Goal: Transaction & Acquisition: Purchase product/service

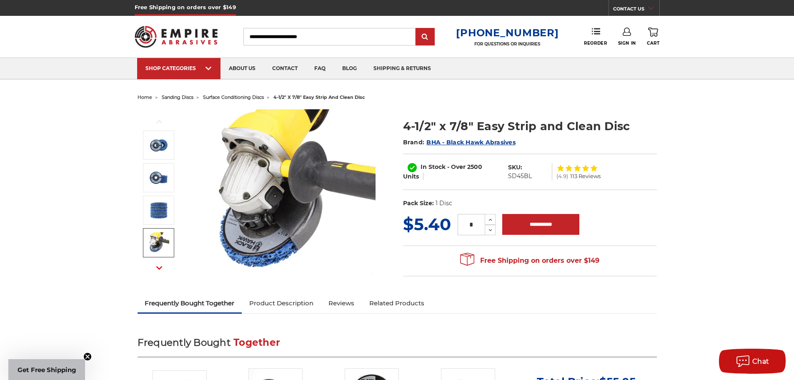
click at [300, 153] on img at bounding box center [292, 192] width 167 height 167
click at [309, 212] on img at bounding box center [292, 192] width 167 height 167
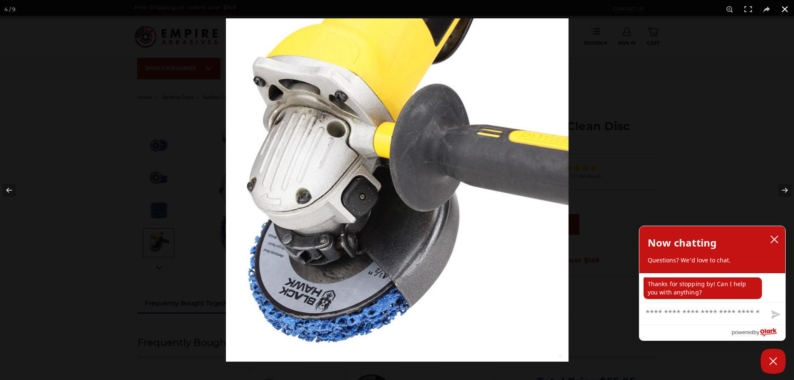
click at [166, 174] on div at bounding box center [397, 190] width 794 height 380
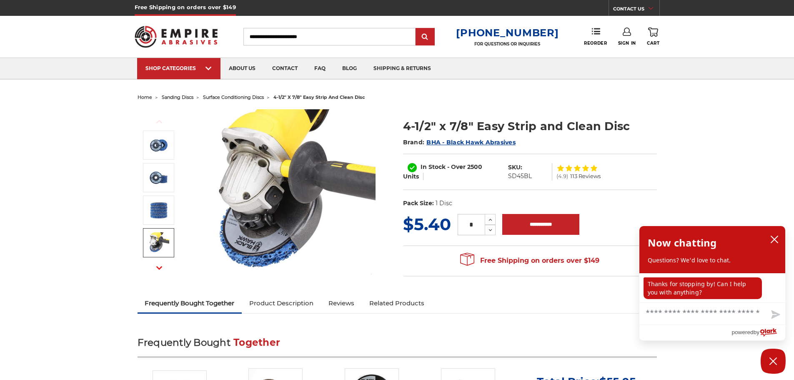
click at [170, 279] on div "Previous" at bounding box center [397, 198] width 531 height 190
click at [162, 272] on button "Next" at bounding box center [159, 268] width 20 height 18
click at [162, 268] on button "Next" at bounding box center [159, 268] width 20 height 18
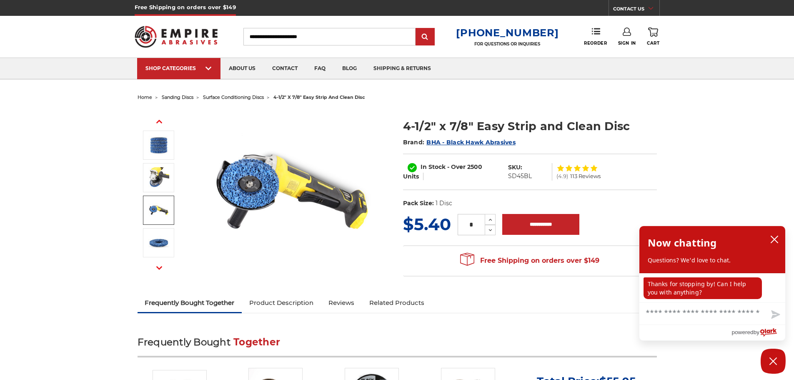
click at [160, 207] on img at bounding box center [158, 210] width 21 height 21
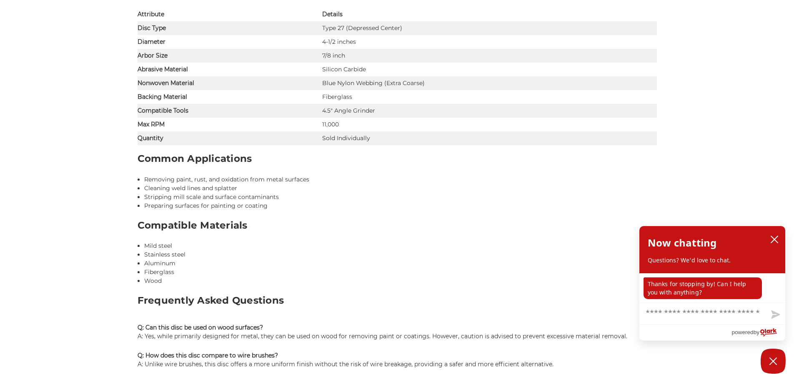
scroll to position [792, 0]
